Goal: Transaction & Acquisition: Purchase product/service

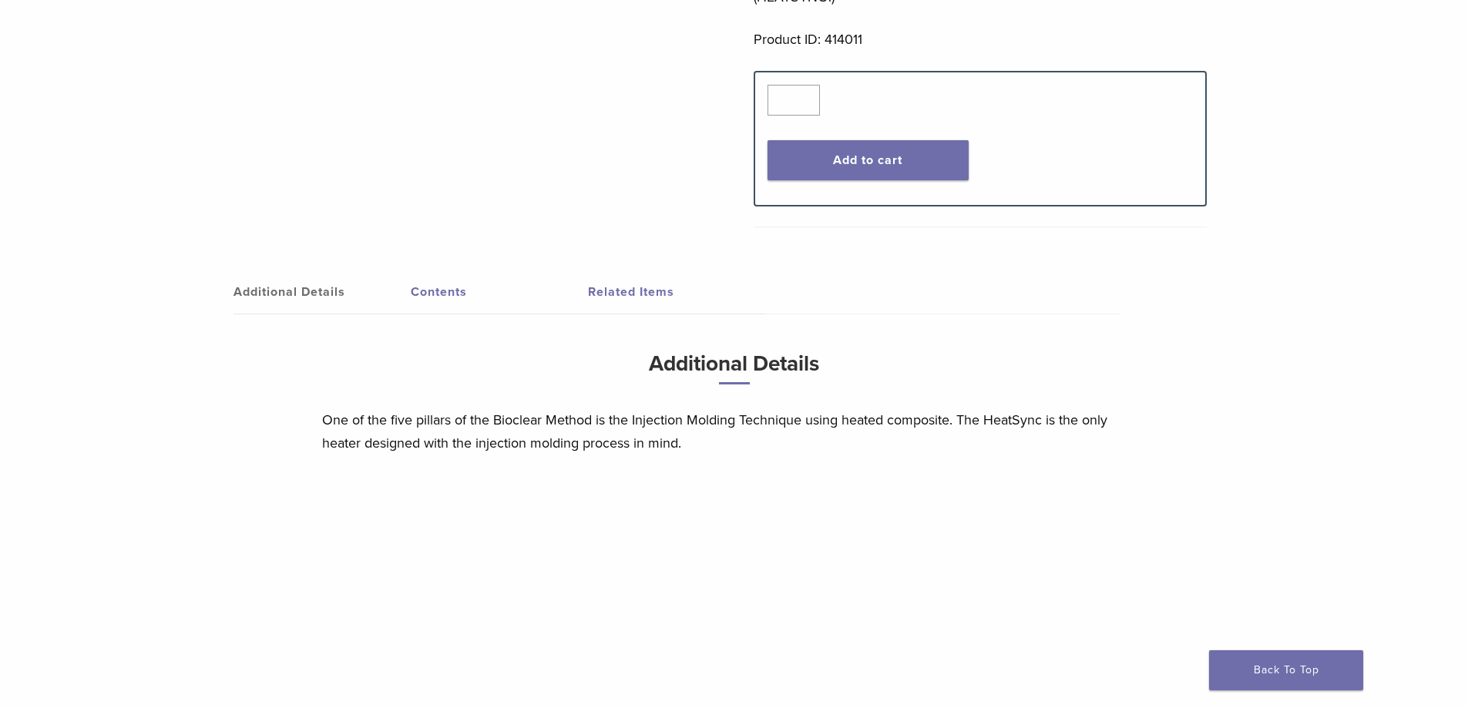
scroll to position [848, 0]
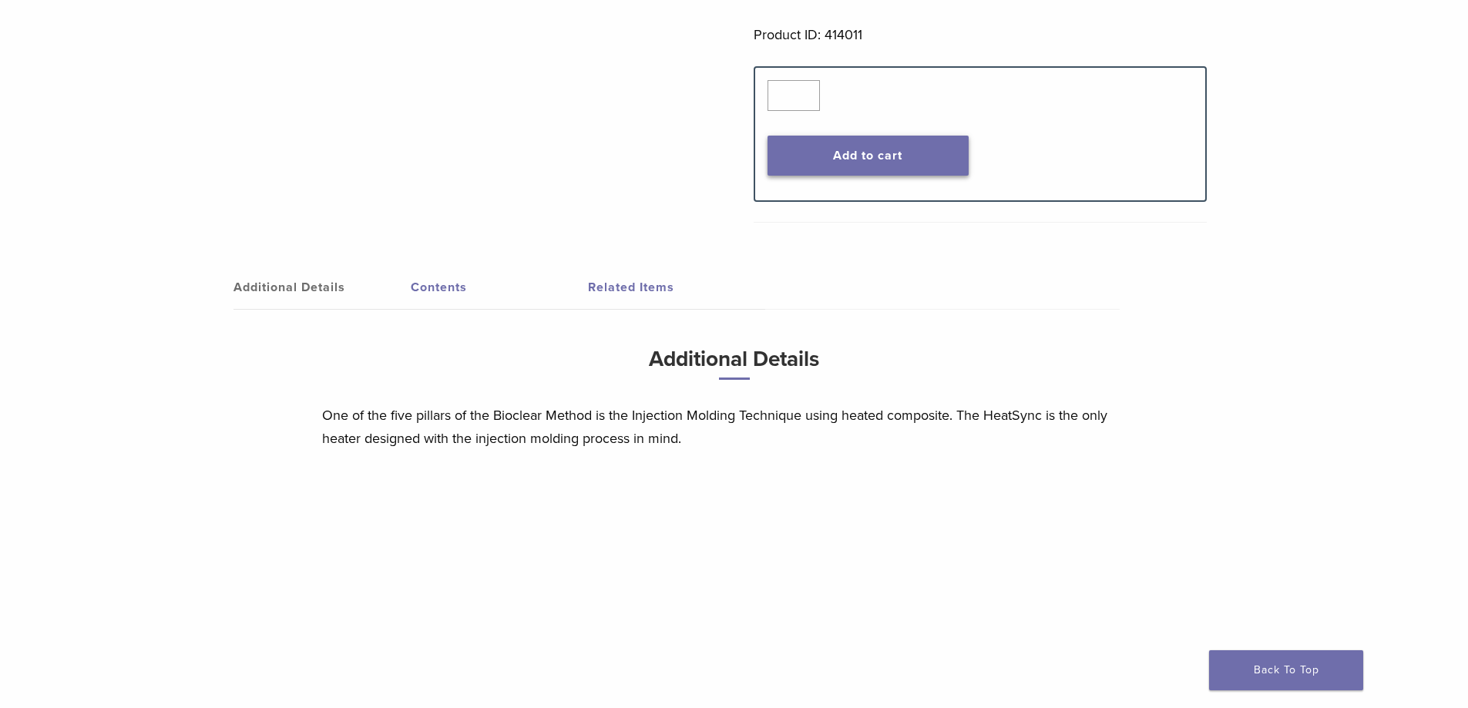
click at [901, 159] on button "Add to cart" at bounding box center [867, 156] width 201 height 40
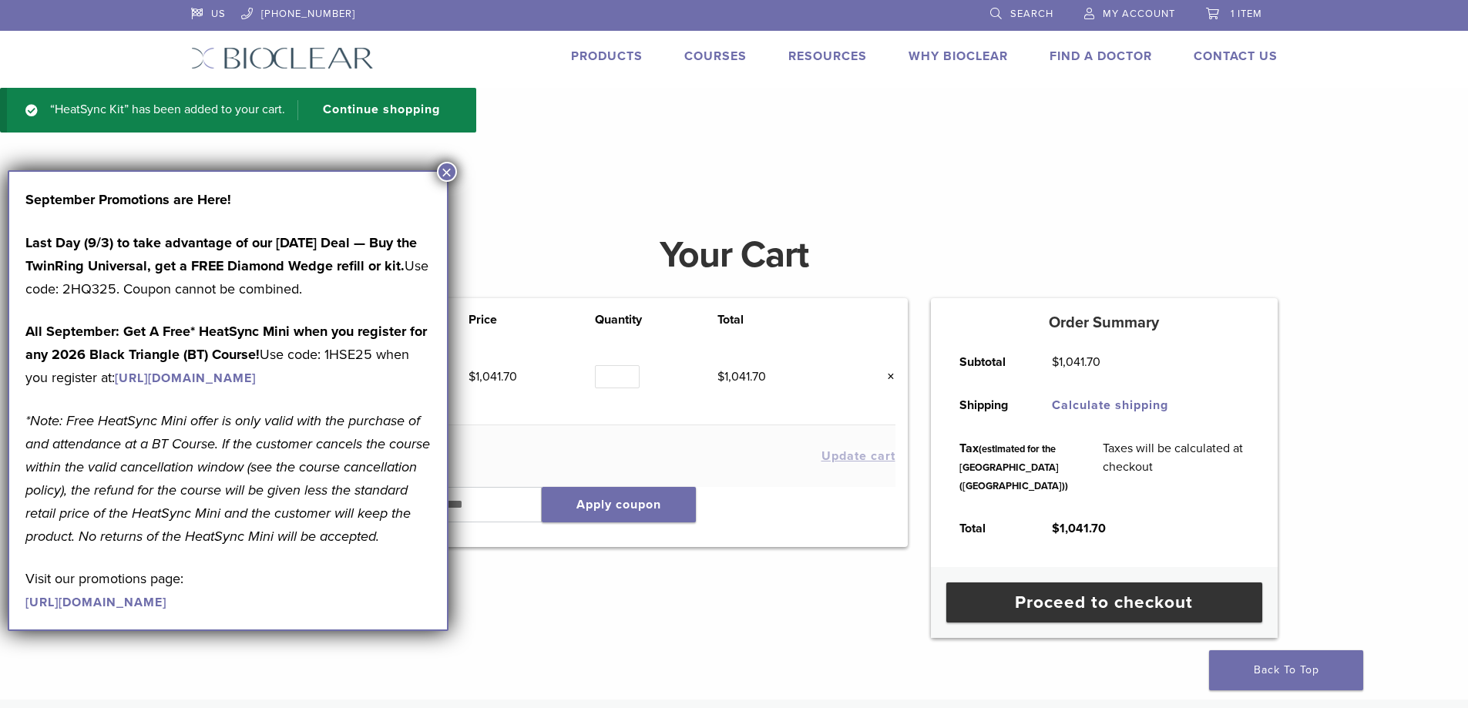
click at [202, 374] on link "https://www.bioclearmatrix.com/products/kit-black-triangle-intro/" at bounding box center [185, 378] width 141 height 15
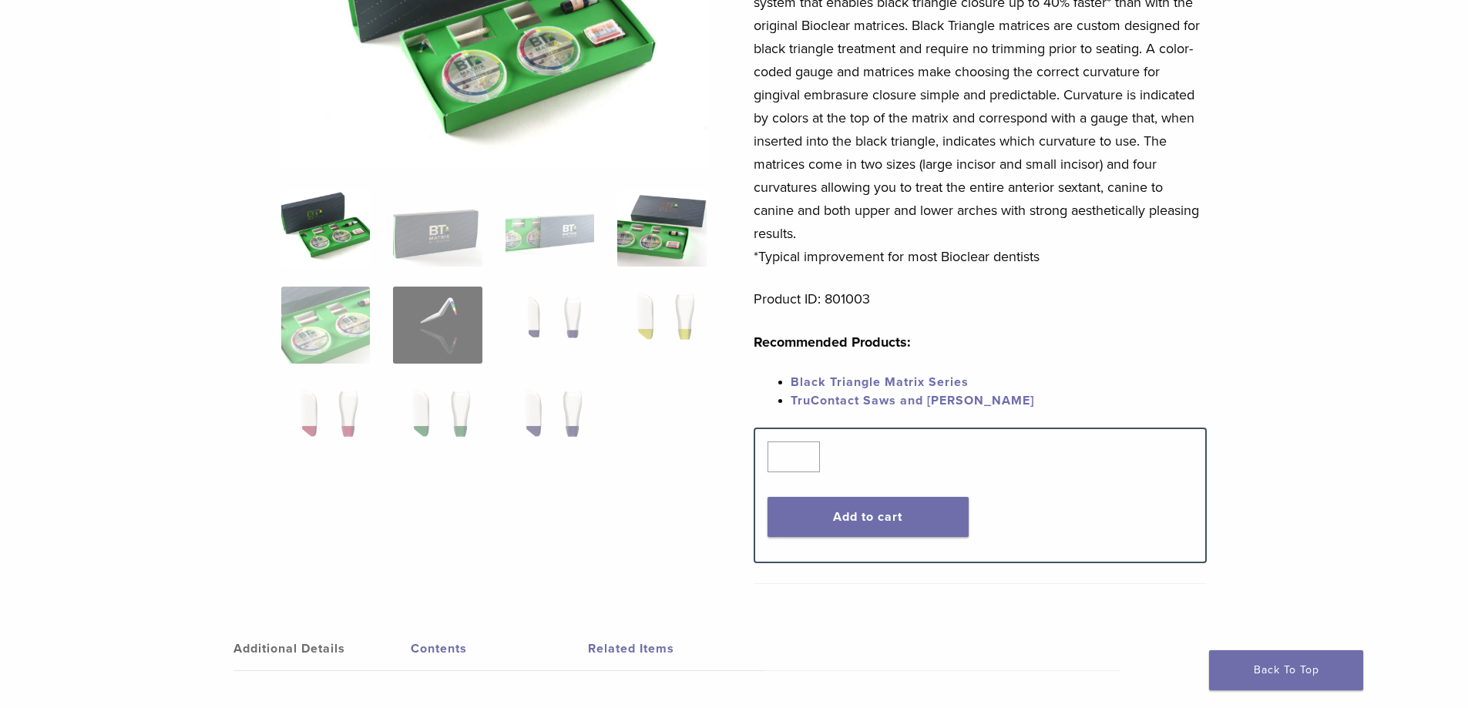
scroll to position [308, 0]
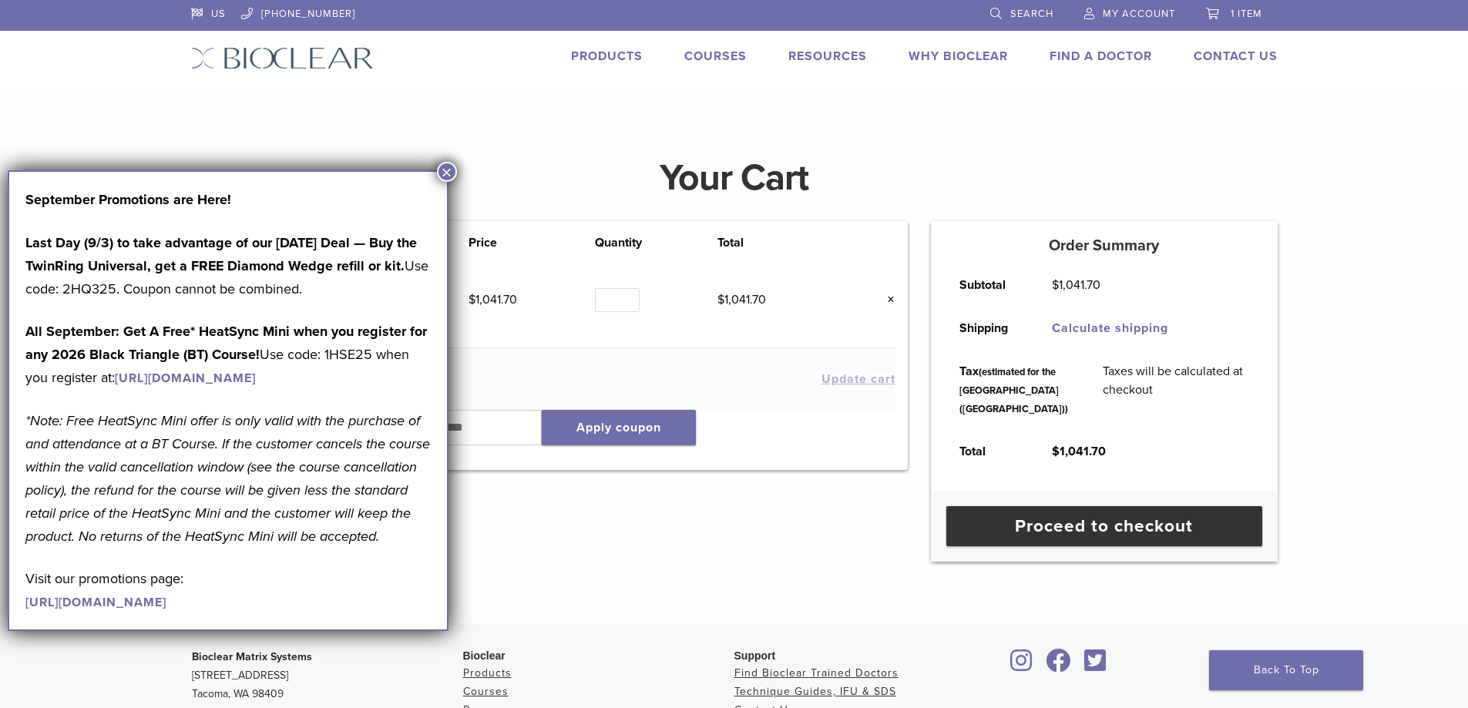
click at [447, 173] on button "×" at bounding box center [447, 172] width 20 height 20
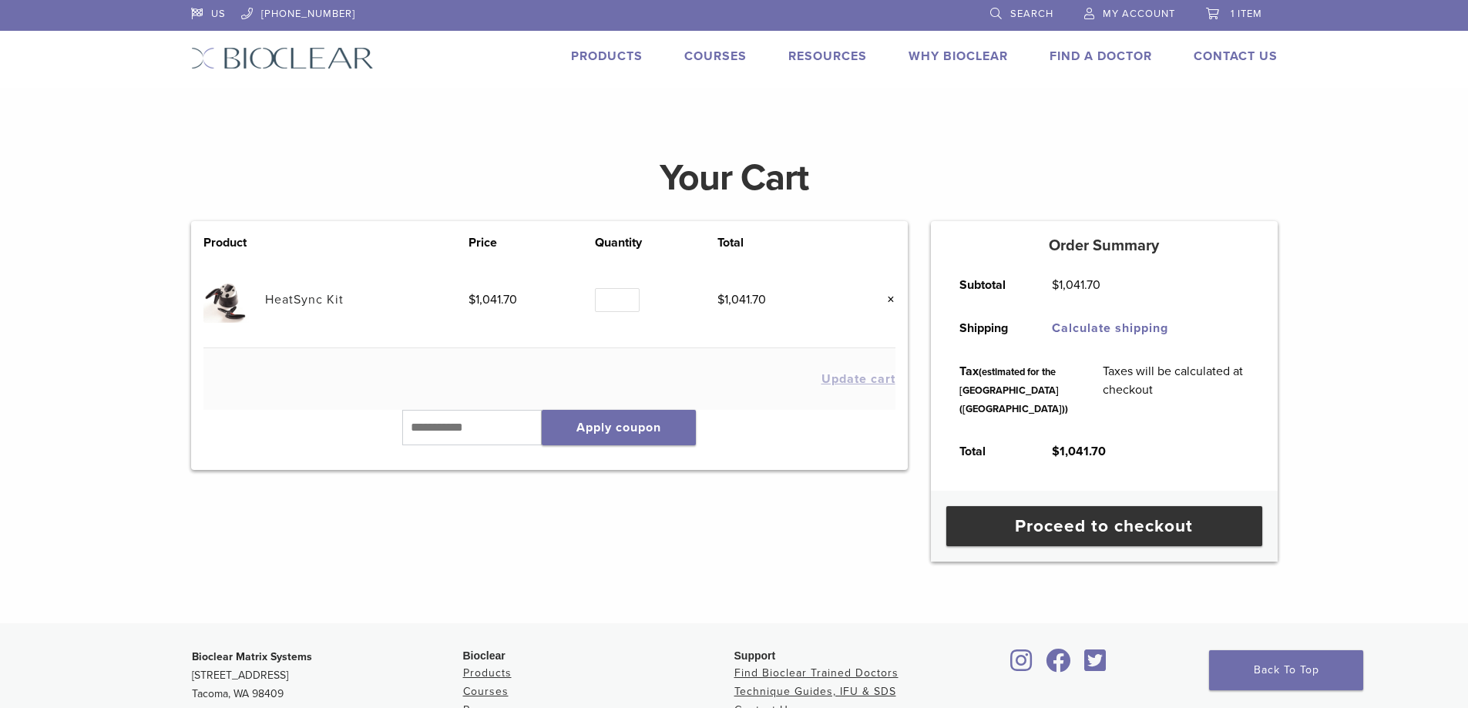
click at [604, 58] on link "Products" at bounding box center [607, 56] width 72 height 15
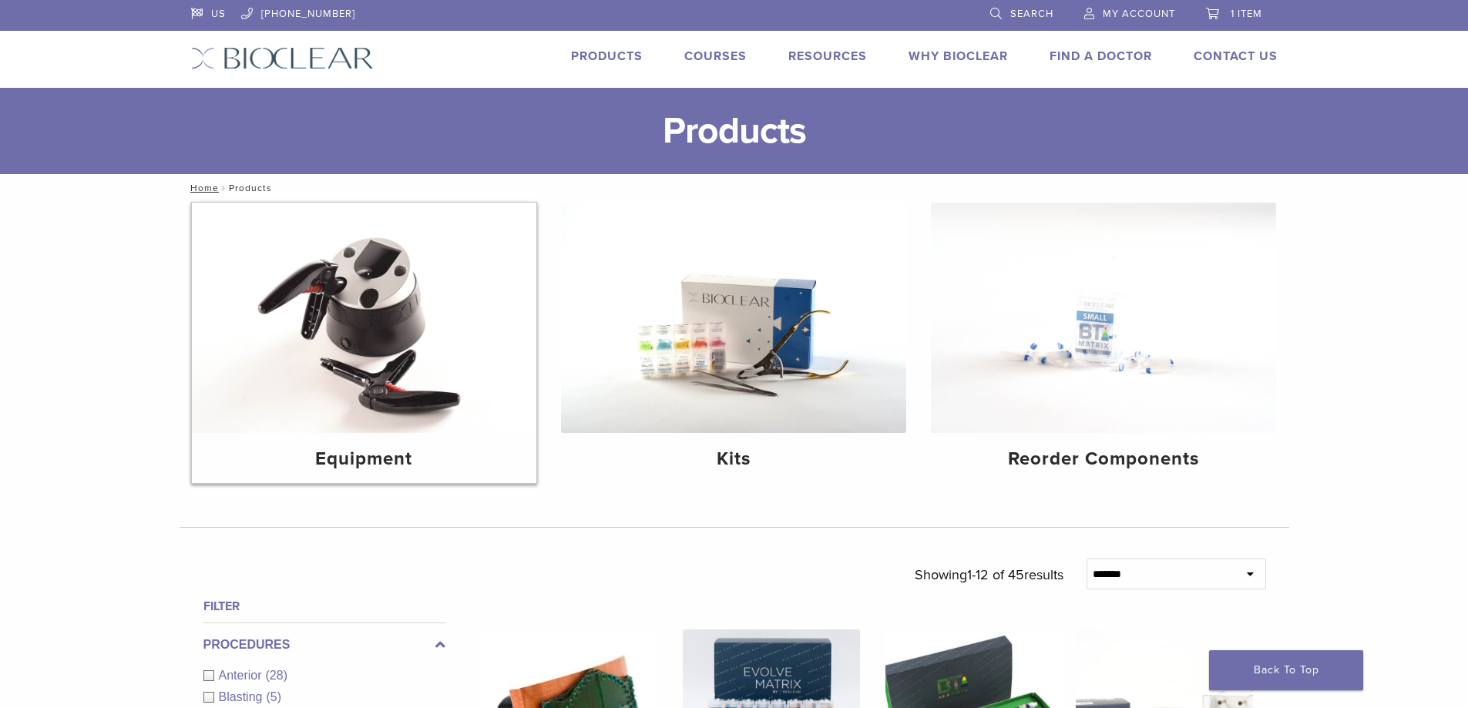
click at [401, 299] on img at bounding box center [364, 318] width 345 height 230
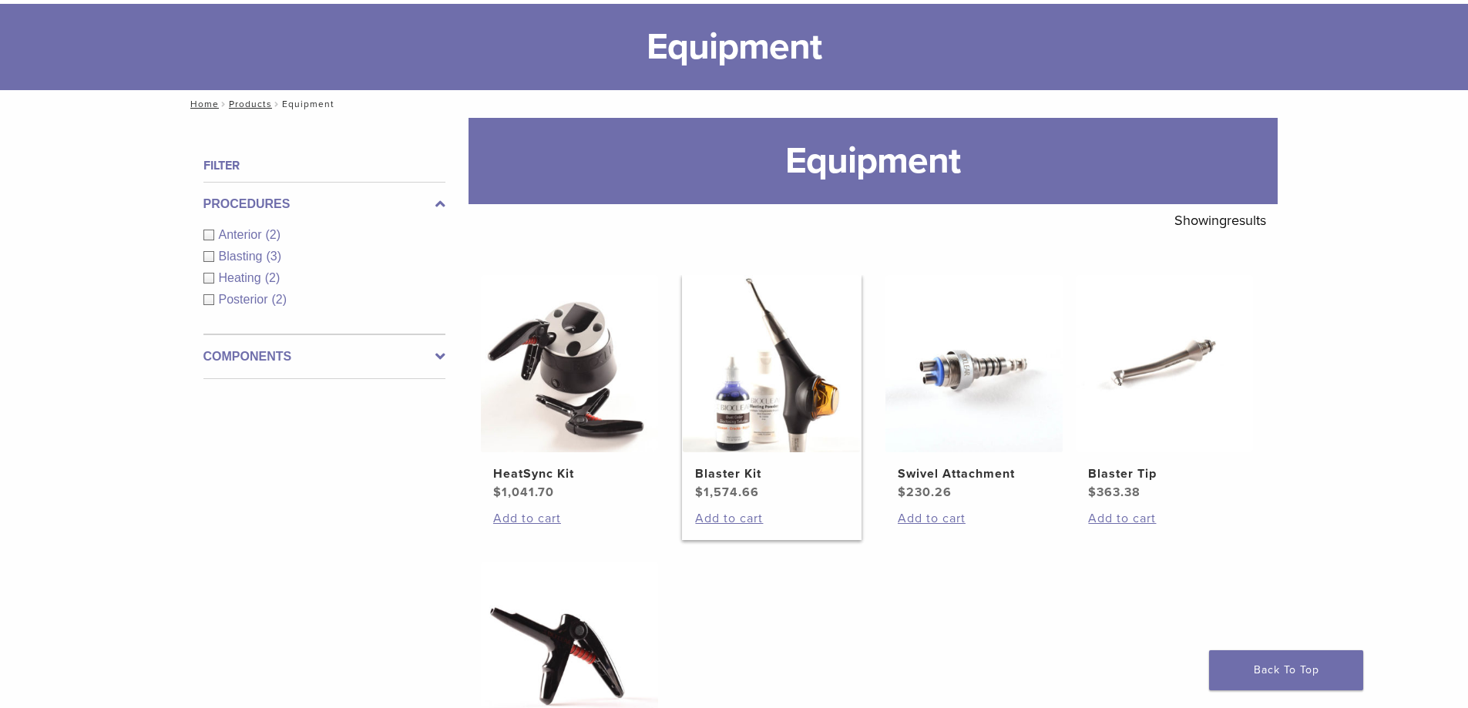
scroll to position [77, 0]
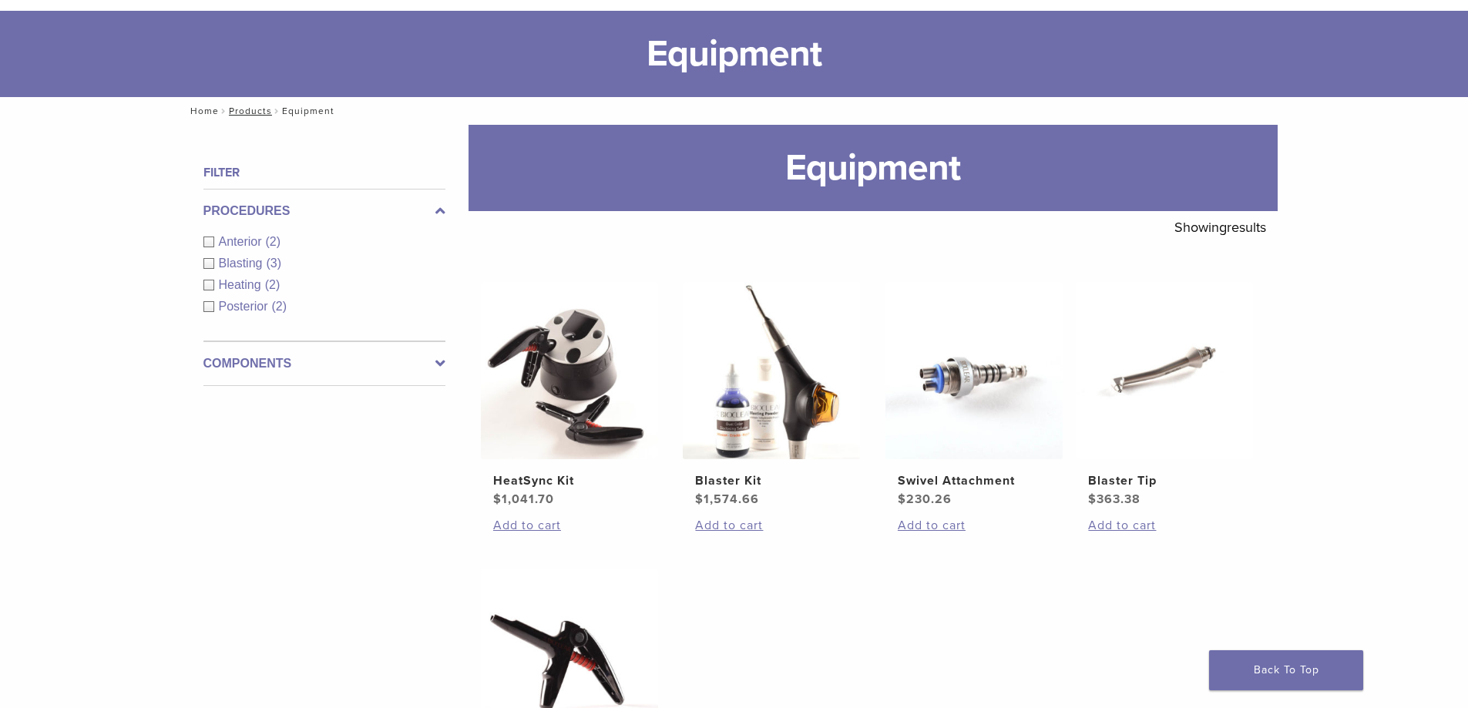
click at [204, 113] on link "Home" at bounding box center [202, 111] width 33 height 11
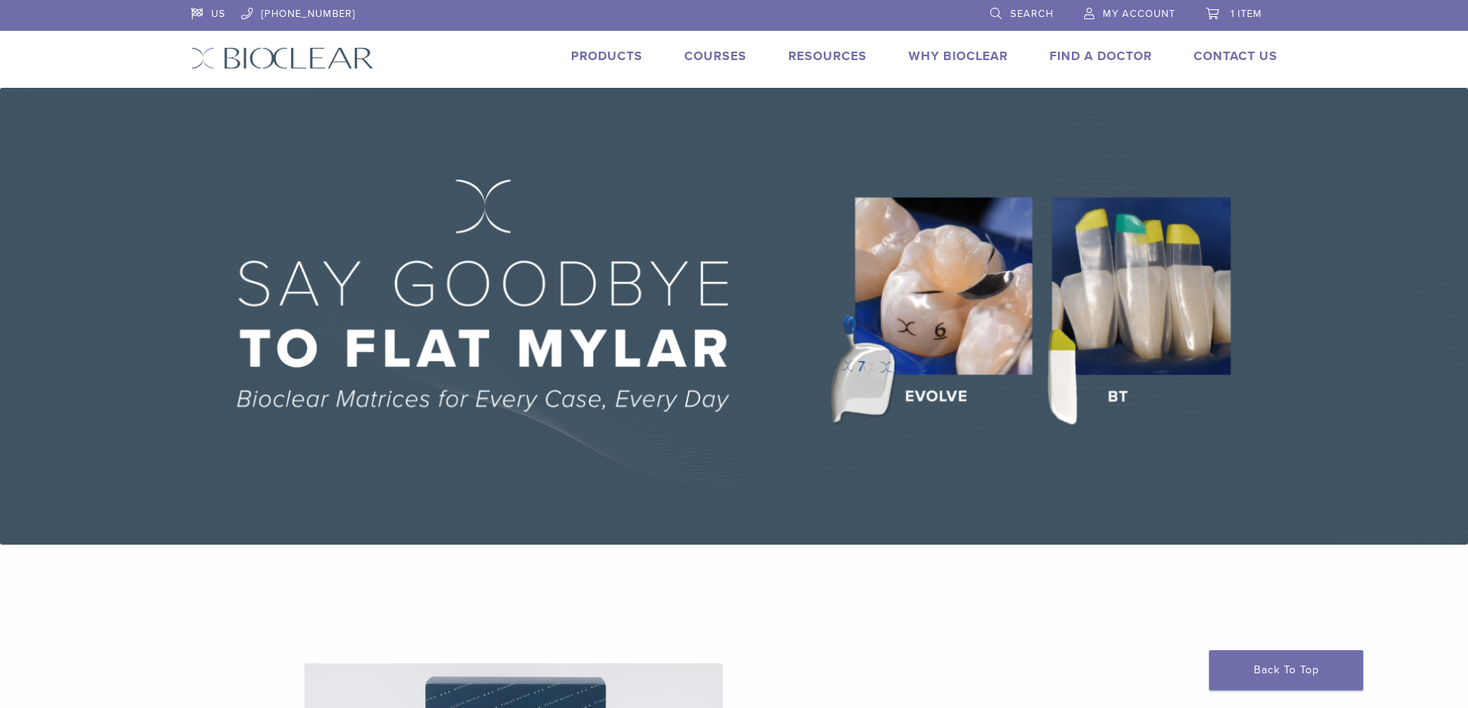
click at [726, 62] on link "Courses" at bounding box center [715, 56] width 62 height 15
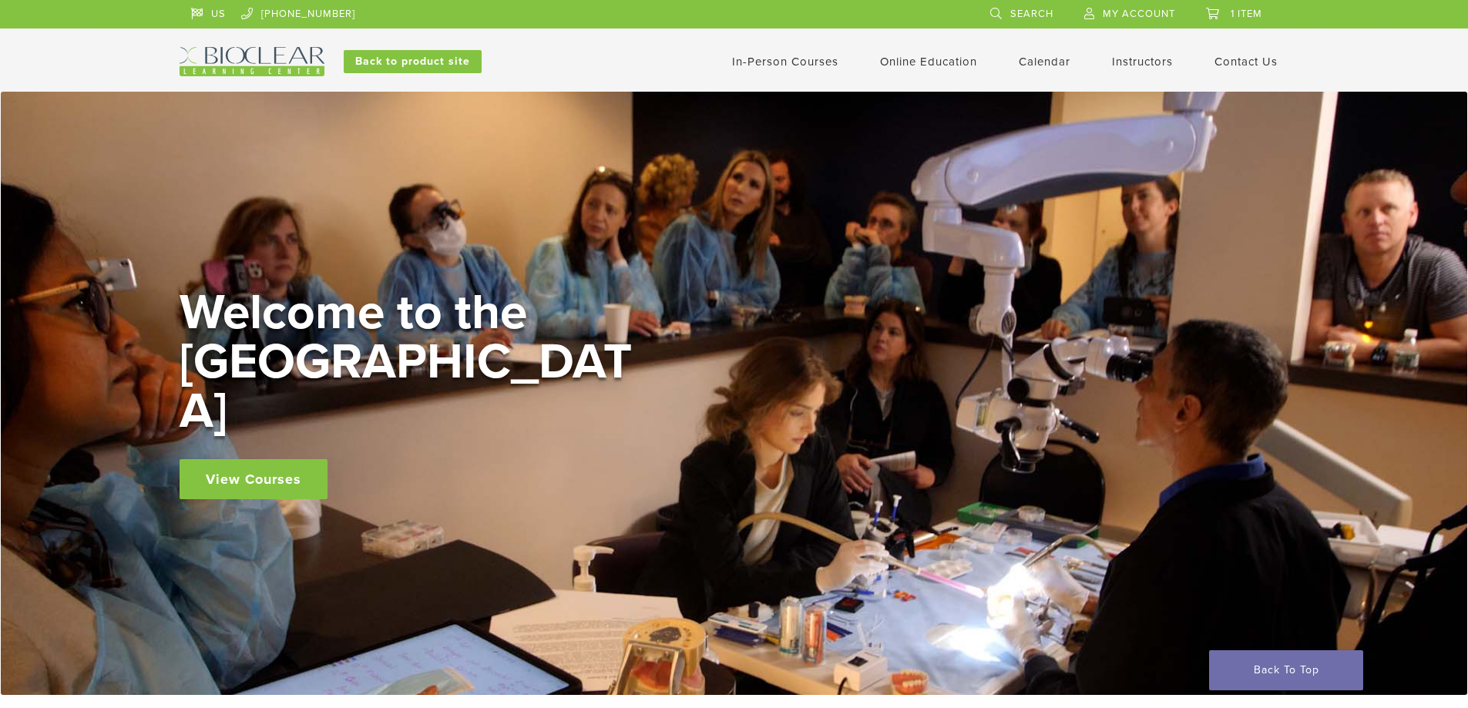
click at [754, 65] on link "In-Person Courses" at bounding box center [785, 62] width 106 height 14
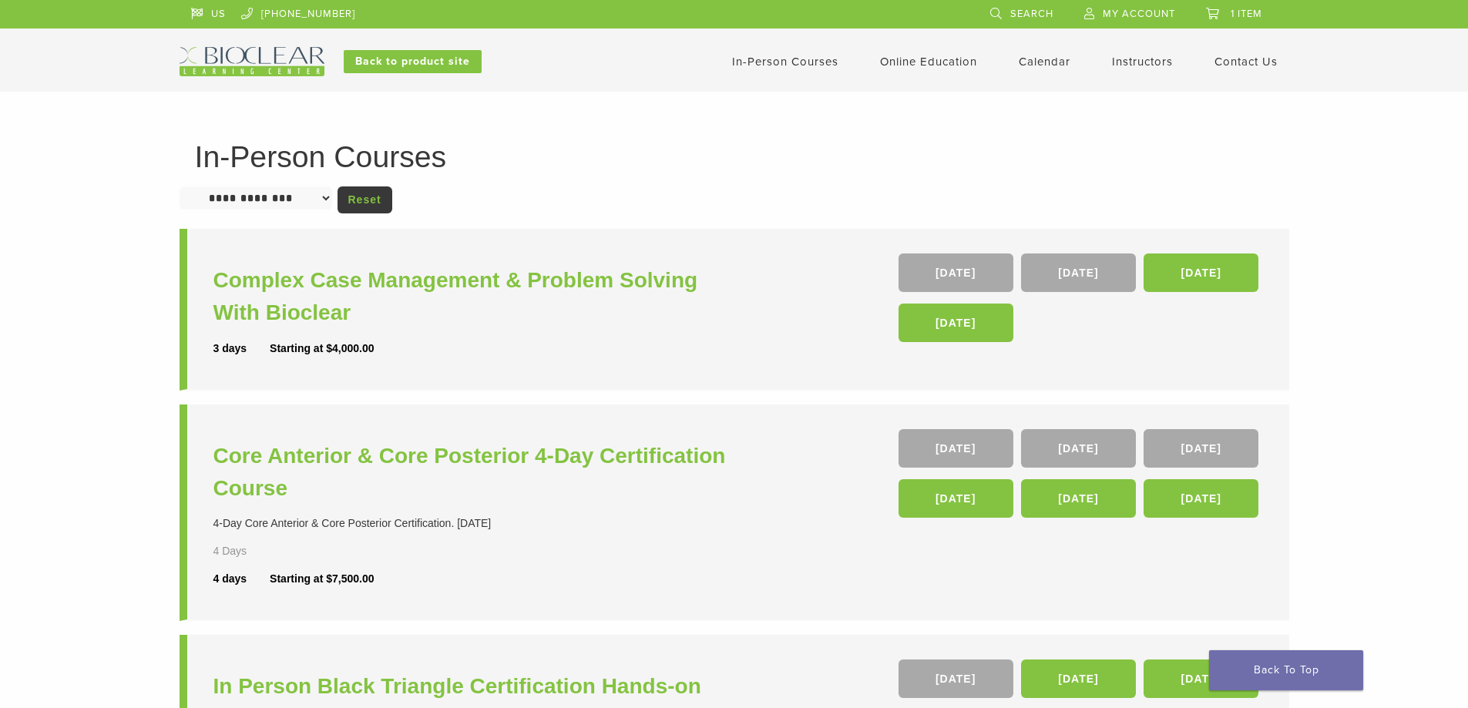
click at [1234, 8] on span "1 item" at bounding box center [1246, 14] width 32 height 12
click at [1247, 6] on link "1 item" at bounding box center [1234, 11] width 56 height 23
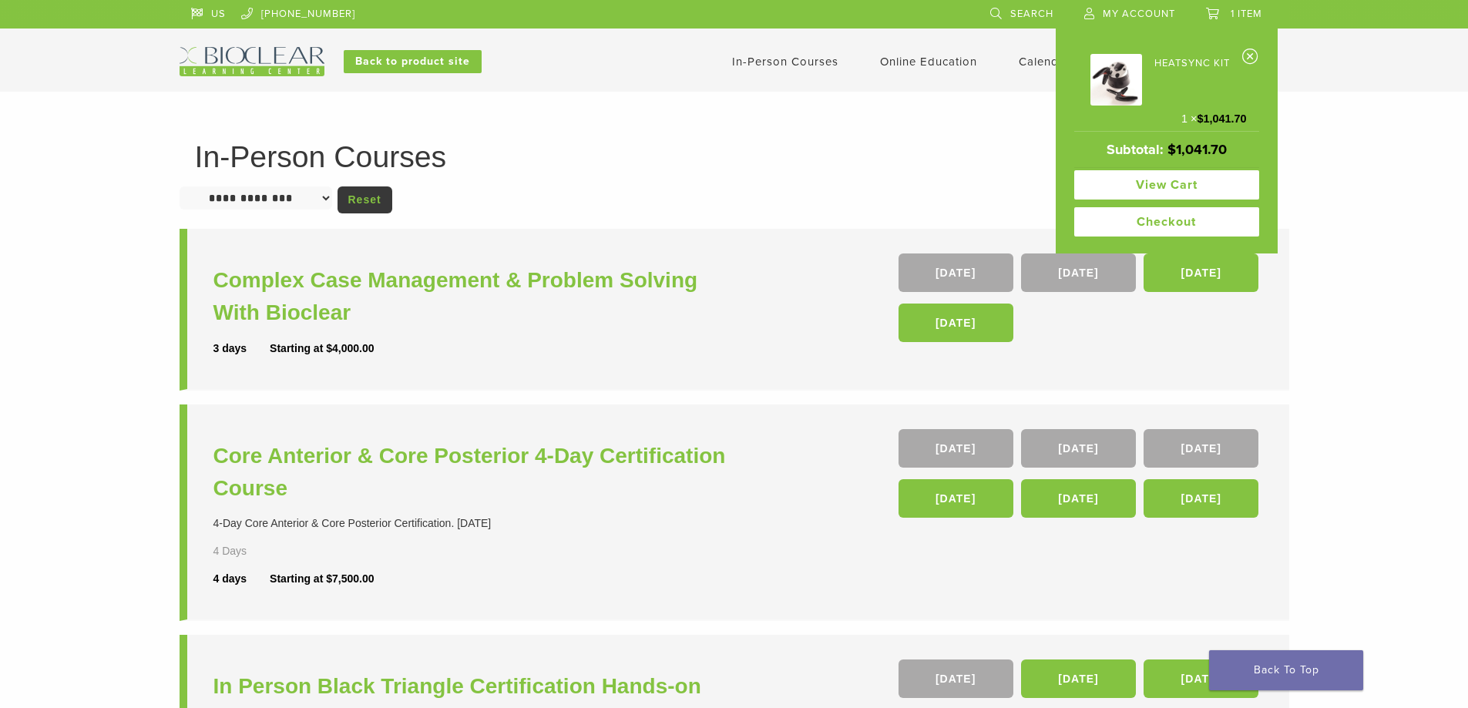
click at [1210, 190] on link "View cart" at bounding box center [1166, 184] width 185 height 29
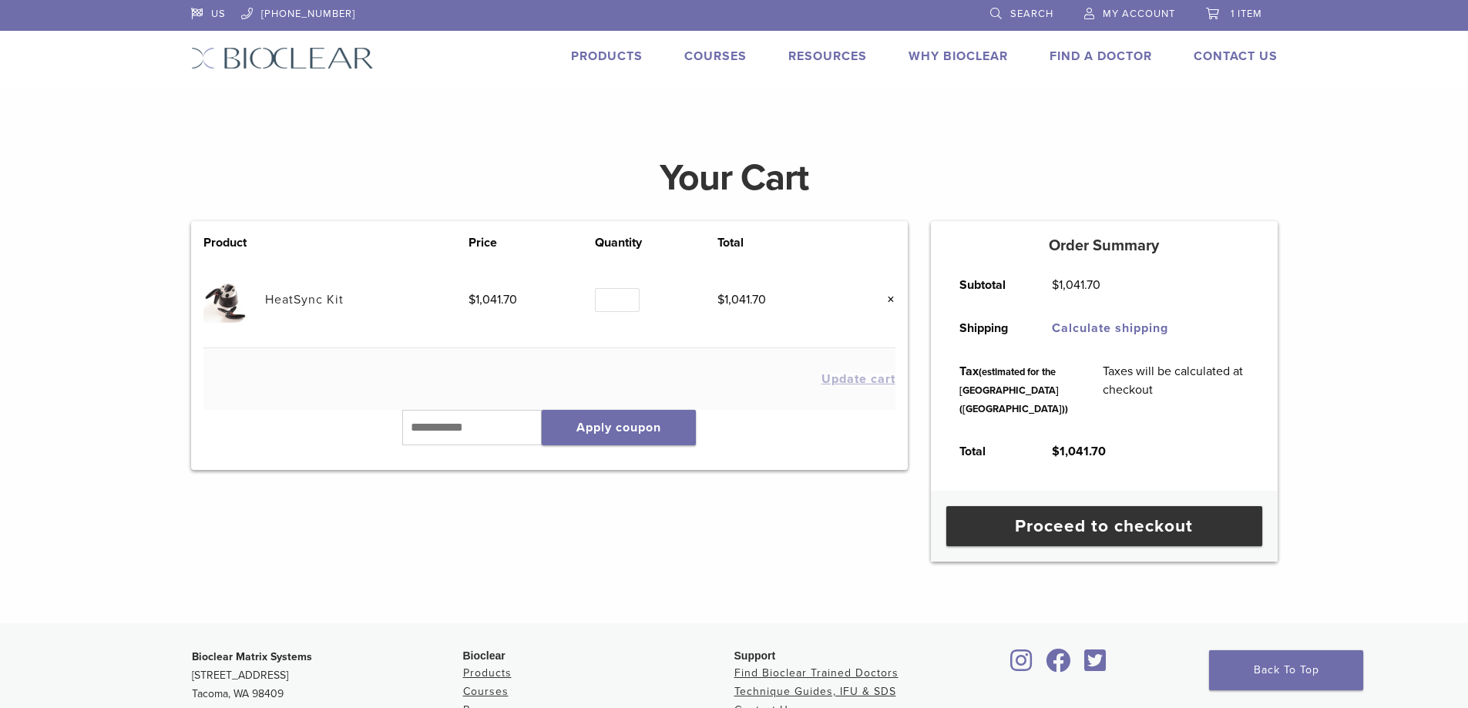
click at [1128, 10] on span "My Account" at bounding box center [1139, 14] width 72 height 12
